Goal: Information Seeking & Learning: Find contact information

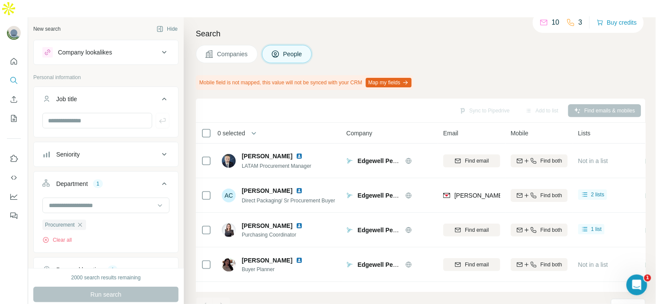
scroll to position [240, 0]
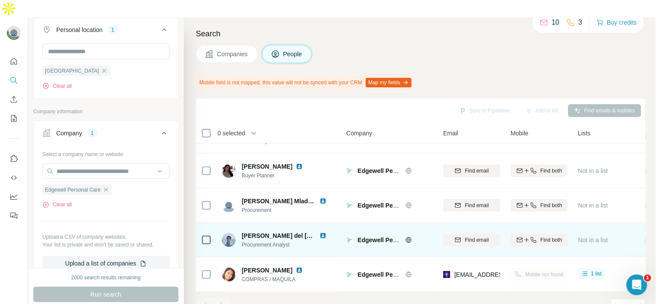
click at [322, 232] on img at bounding box center [322, 235] width 7 height 7
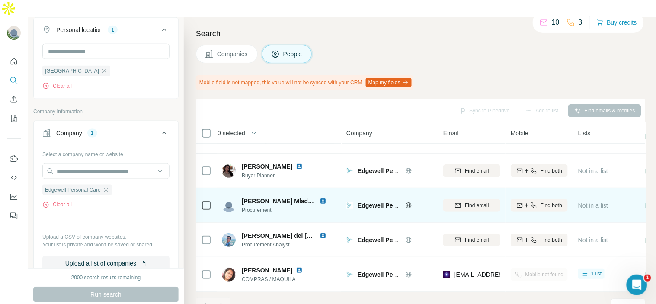
click at [322, 197] on img at bounding box center [322, 200] width 7 height 7
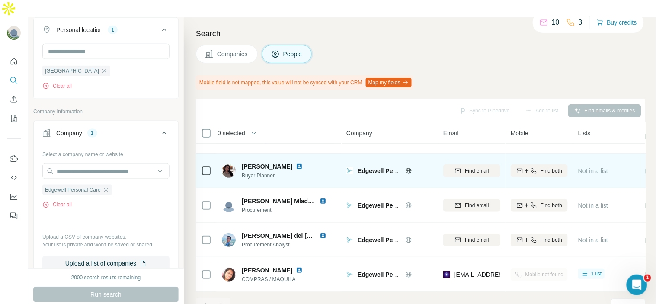
click at [303, 163] on img at bounding box center [299, 166] width 7 height 7
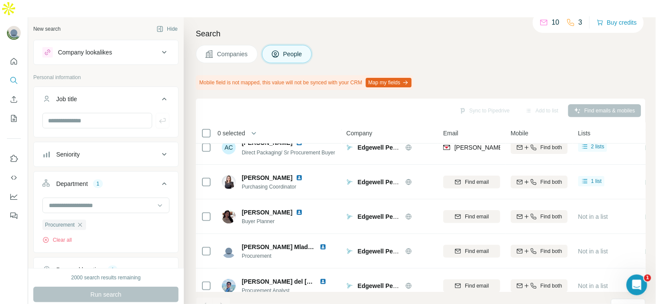
scroll to position [48, 0]
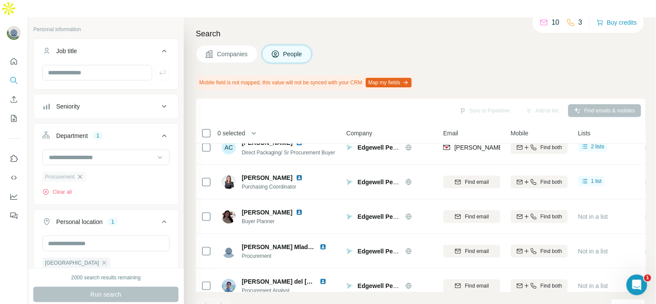
click at [80, 173] on icon "button" at bounding box center [79, 176] width 7 height 7
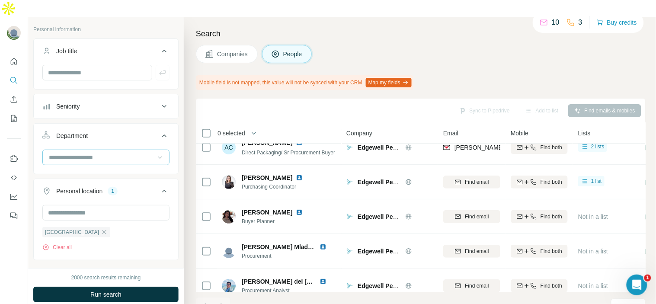
click at [156, 153] on icon at bounding box center [160, 157] width 9 height 9
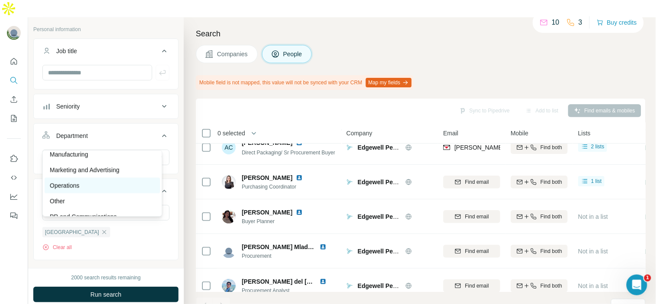
click at [100, 191] on div "Operations" at bounding box center [102, 186] width 115 height 16
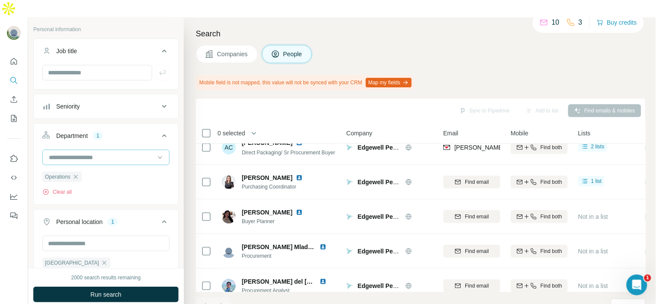
click at [141, 153] on input at bounding box center [101, 158] width 107 height 10
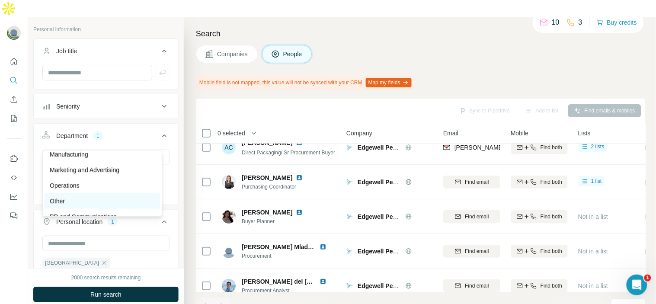
click at [117, 199] on div "Other" at bounding box center [102, 201] width 105 height 9
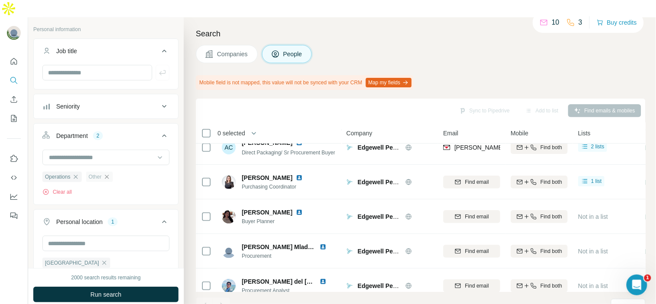
click at [108, 175] on icon "button" at bounding box center [107, 177] width 4 height 4
click at [77, 175] on icon "button" at bounding box center [75, 177] width 4 height 4
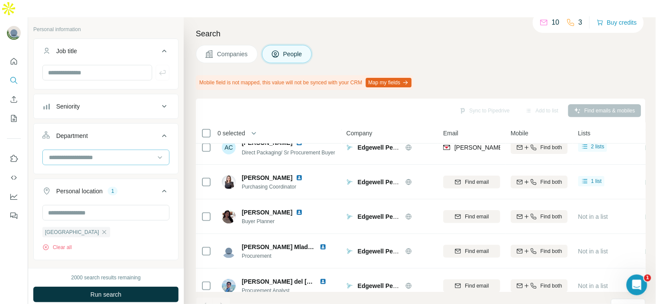
click at [94, 153] on input at bounding box center [101, 158] width 107 height 10
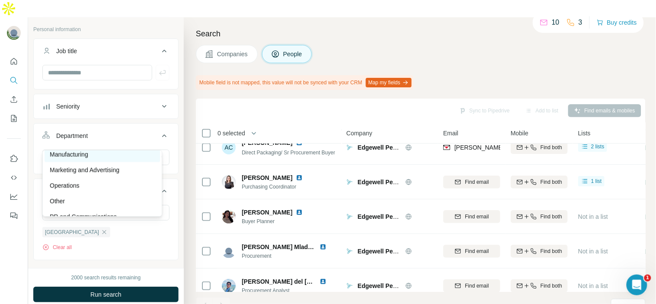
click at [83, 154] on p "Manufacturing" at bounding box center [69, 154] width 38 height 9
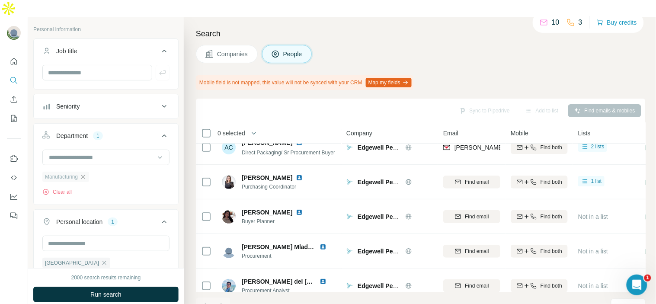
click at [83, 173] on icon "button" at bounding box center [83, 176] width 7 height 7
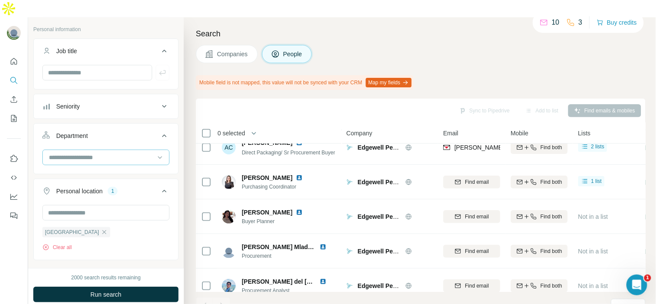
click at [103, 153] on input at bounding box center [101, 158] width 107 height 10
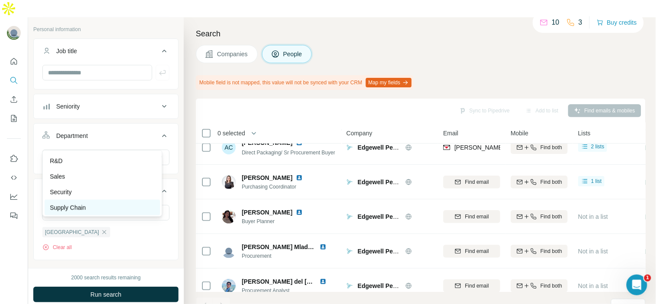
click at [119, 203] on div "Supply Chain" at bounding box center [102, 207] width 105 height 9
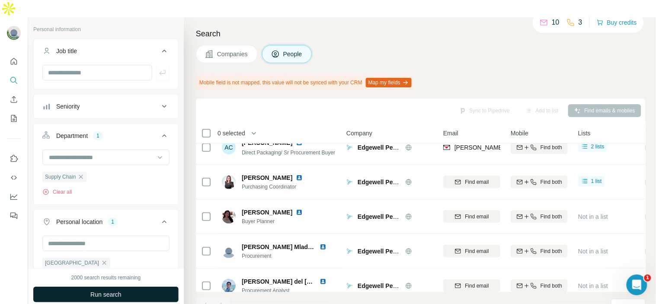
click at [130, 287] on button "Run search" at bounding box center [105, 295] width 145 height 16
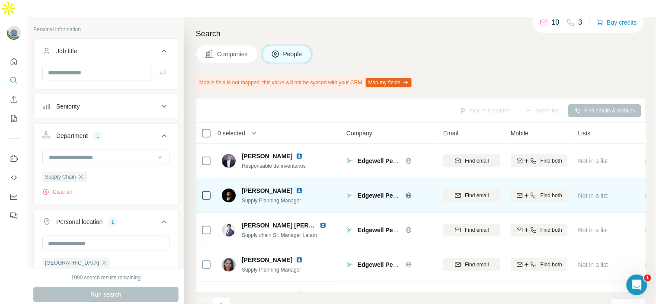
click at [303, 187] on img at bounding box center [299, 190] width 7 height 7
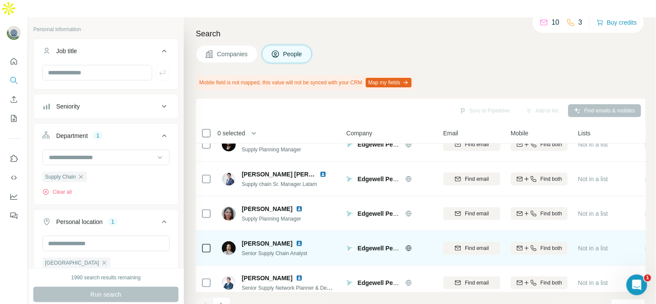
scroll to position [48, 0]
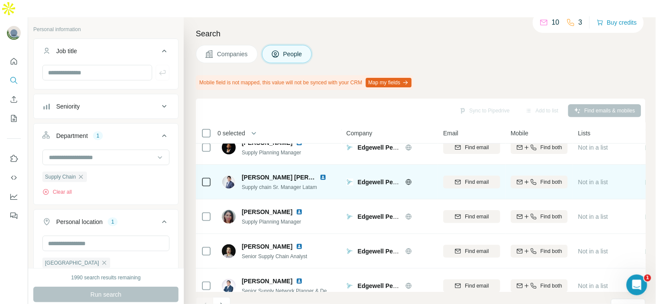
click at [320, 174] on img at bounding box center [322, 177] width 7 height 7
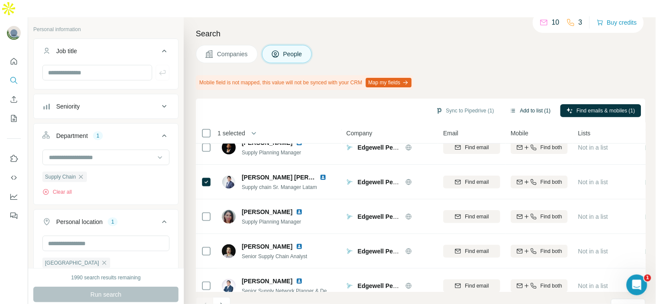
click at [523, 104] on button "Add to list (1)" at bounding box center [529, 110] width 53 height 13
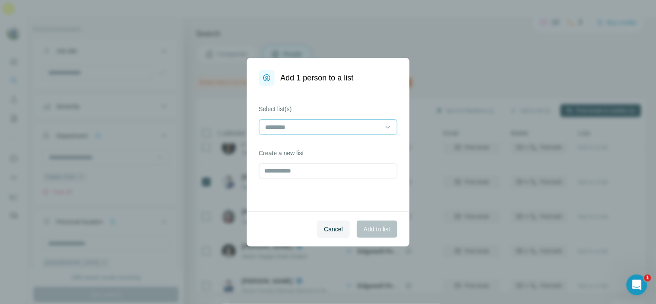
click at [296, 131] on input at bounding box center [322, 127] width 117 height 10
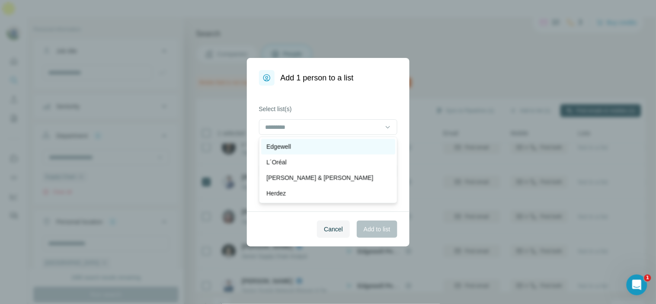
click at [322, 147] on div "Edgewell" at bounding box center [328, 146] width 124 height 9
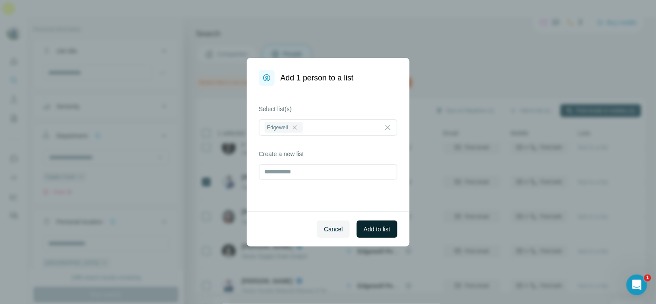
click at [362, 223] on button "Add to list" at bounding box center [377, 228] width 40 height 17
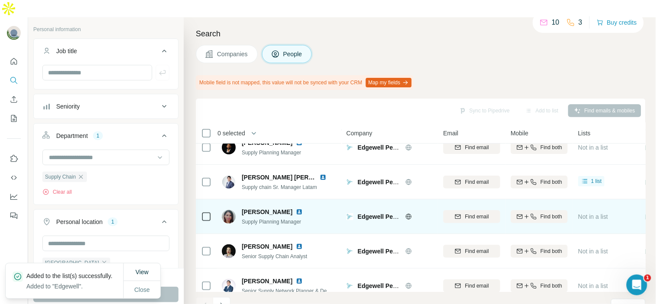
click at [296, 208] on img at bounding box center [299, 211] width 7 height 7
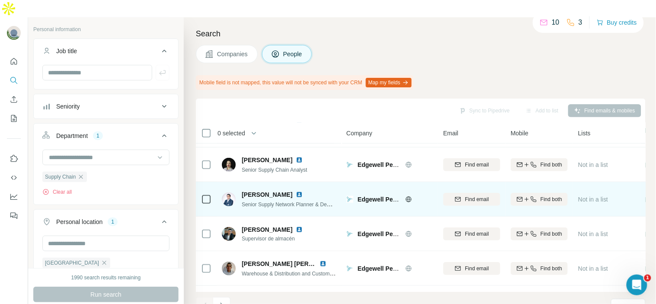
scroll to position [144, 0]
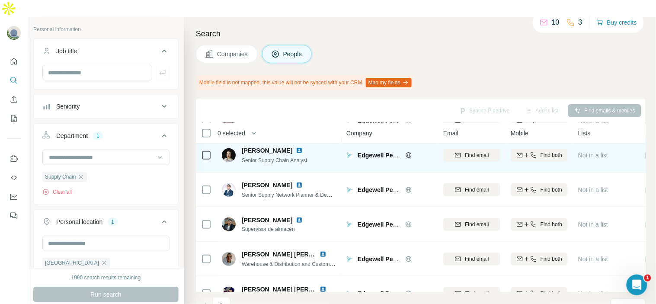
click at [300, 147] on img at bounding box center [299, 150] width 7 height 7
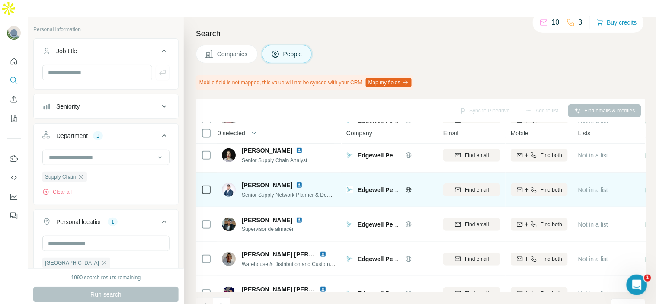
click at [296, 182] on img at bounding box center [299, 185] width 7 height 7
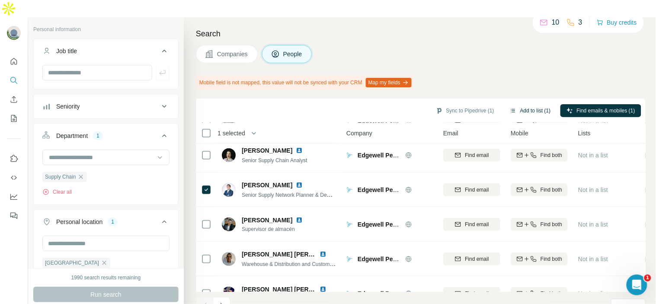
click at [516, 104] on button "Add to list (1)" at bounding box center [529, 110] width 53 height 13
click at [525, 104] on button "Add to list (1)" at bounding box center [529, 110] width 53 height 13
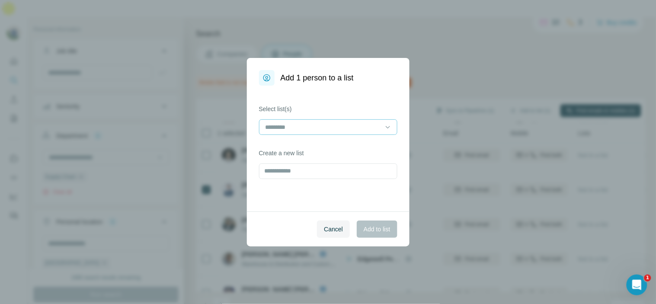
click at [361, 127] on input at bounding box center [322, 127] width 117 height 10
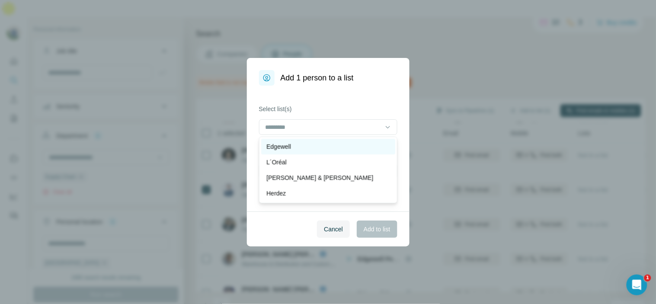
click at [355, 147] on div "Edgewell" at bounding box center [328, 146] width 124 height 9
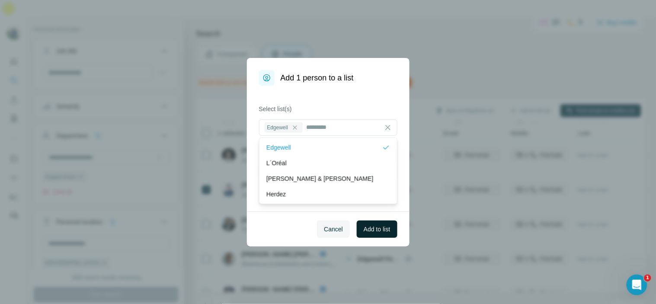
click at [380, 229] on span "Add to list" at bounding box center [376, 229] width 26 height 9
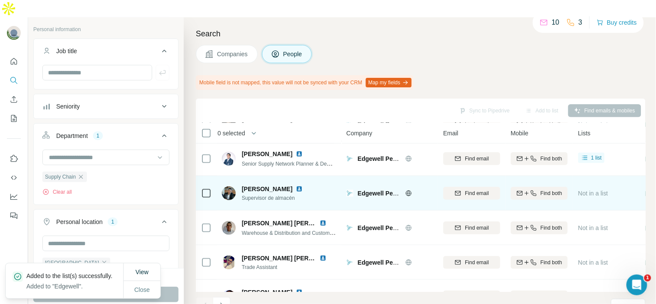
scroll to position [192, 0]
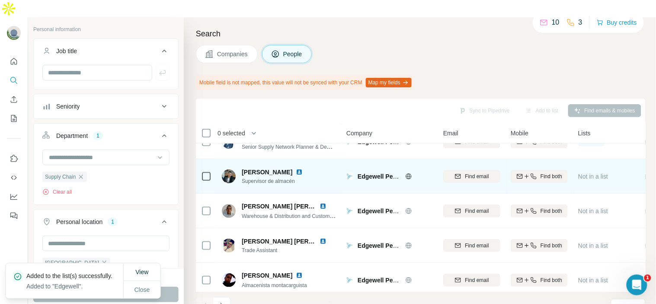
click at [296, 169] on img at bounding box center [299, 172] width 7 height 7
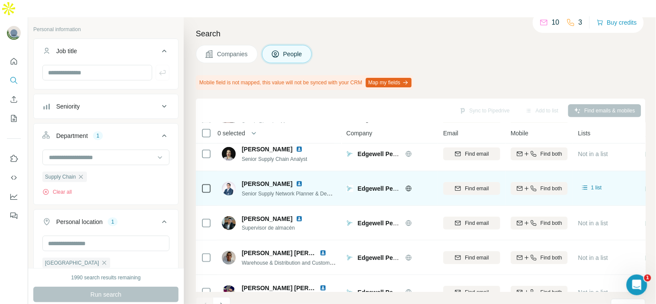
scroll to position [202, 0]
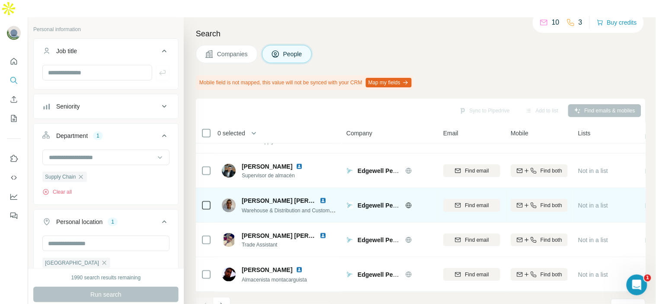
click at [322, 197] on img at bounding box center [322, 200] width 7 height 7
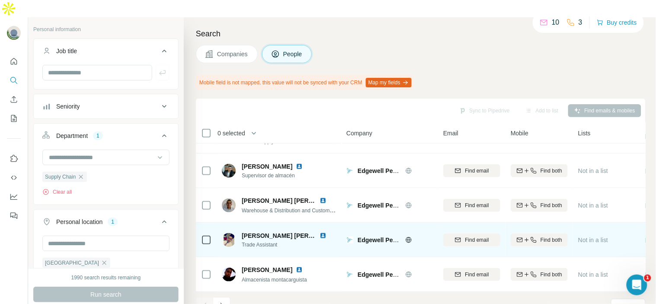
click at [323, 232] on img at bounding box center [322, 235] width 7 height 7
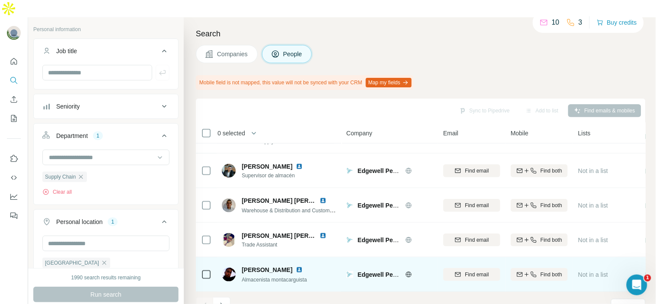
click at [303, 266] on img at bounding box center [299, 269] width 7 height 7
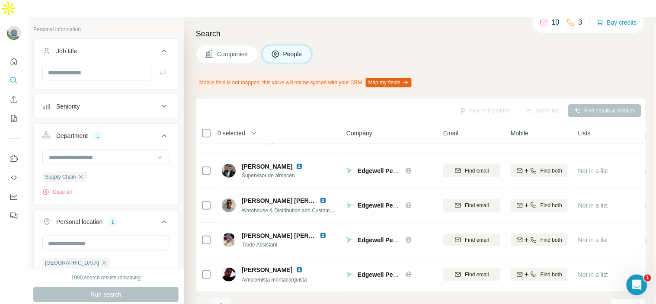
click at [226, 301] on icon "Navigate to next page" at bounding box center [221, 305] width 9 height 9
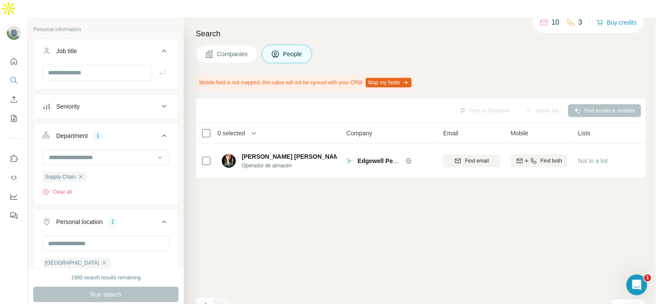
scroll to position [0, 0]
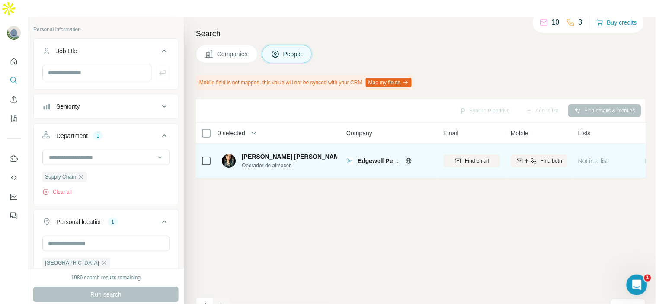
click at [348, 153] on img at bounding box center [351, 156] width 7 height 7
